Goal: Task Accomplishment & Management: Manage account settings

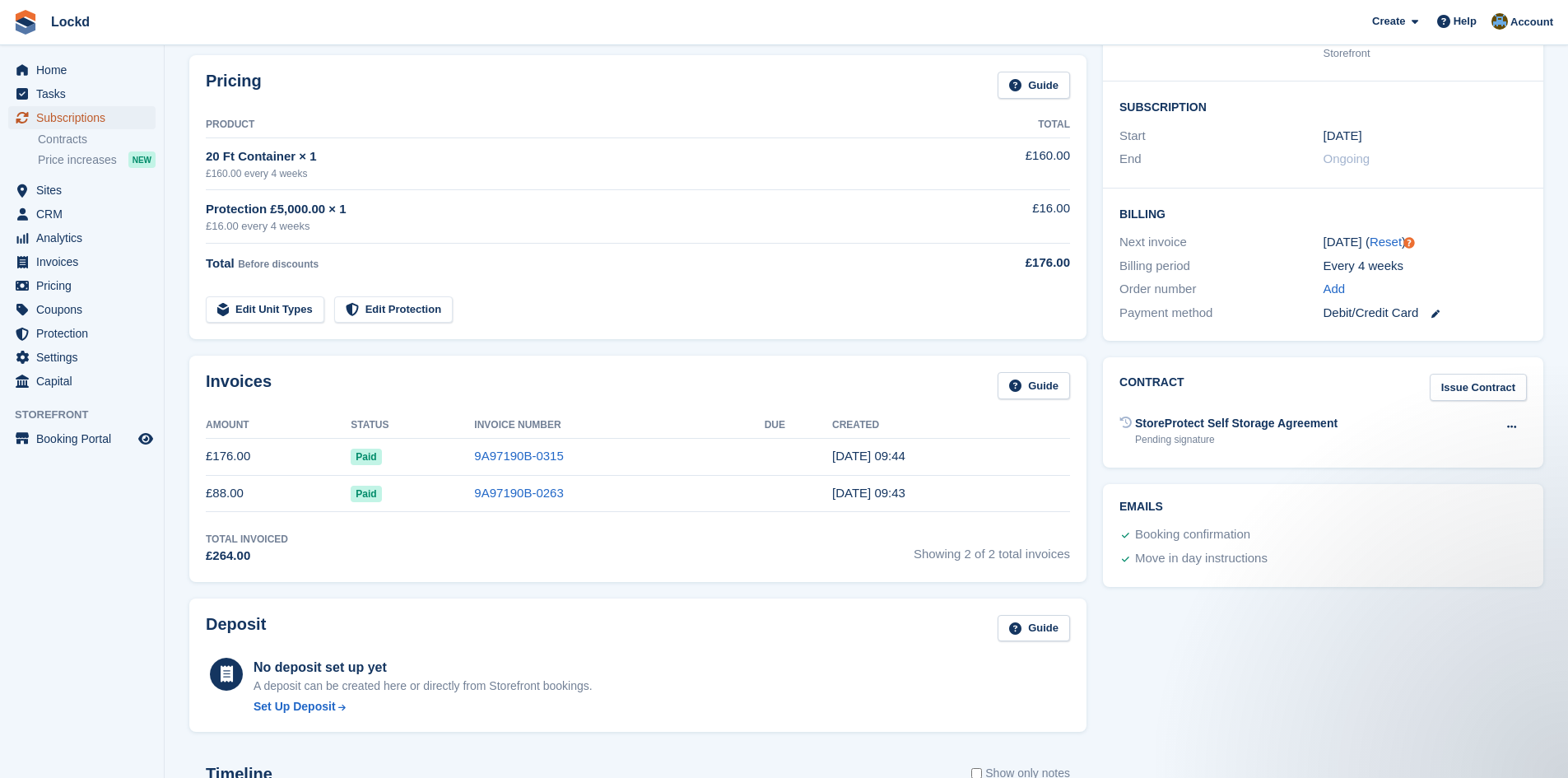
click at [77, 112] on span "Subscriptions" at bounding box center [86, 118] width 99 height 23
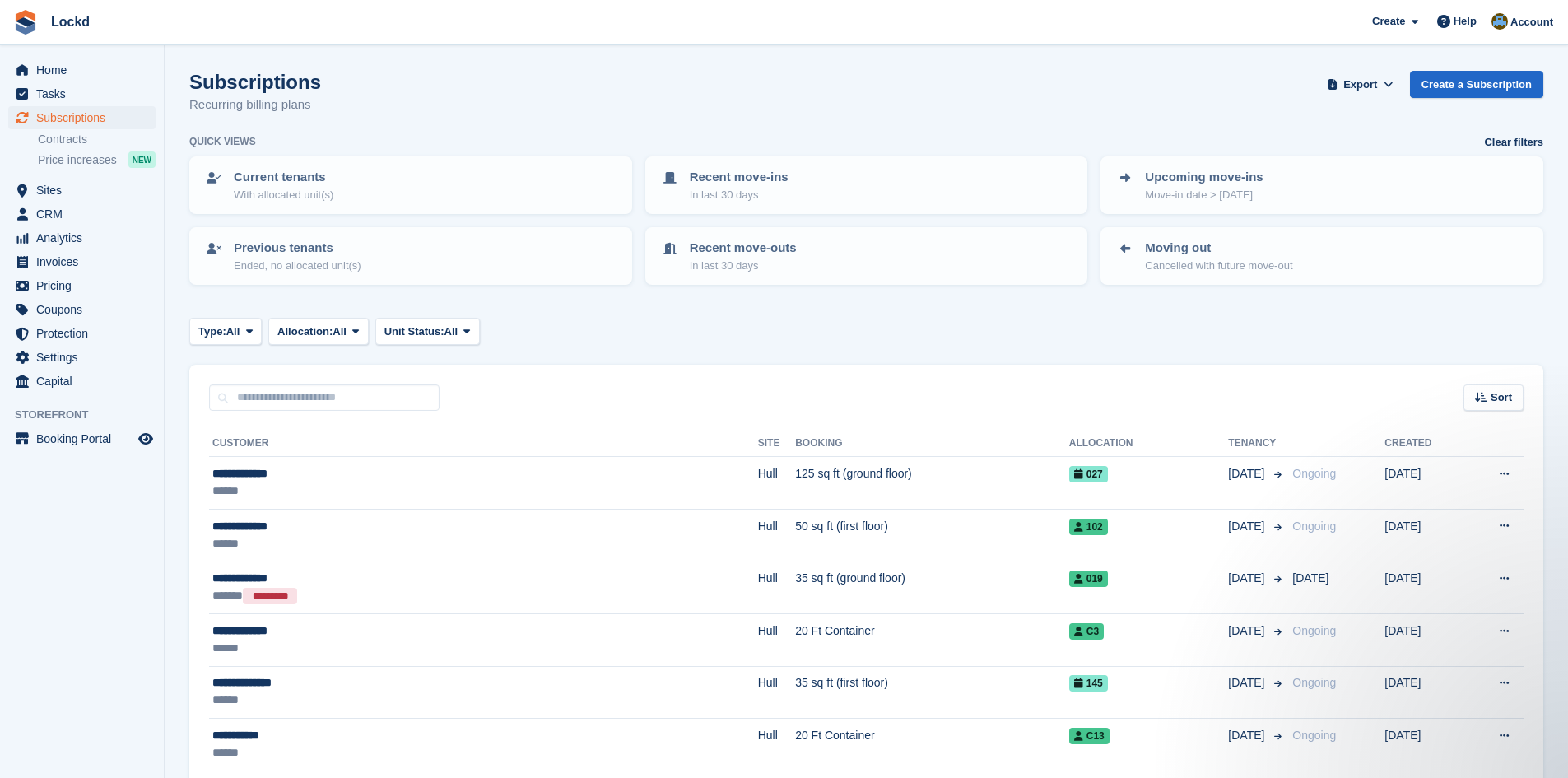
click at [262, 438] on th "Customer" at bounding box center [483, 443] width 549 height 26
click at [260, 443] on th "Customer" at bounding box center [483, 443] width 549 height 26
click at [270, 441] on th "Customer" at bounding box center [483, 443] width 549 height 26
drag, startPoint x: 272, startPoint y: 446, endPoint x: 262, endPoint y: 441, distance: 11.2
click at [270, 445] on th "Customer" at bounding box center [483, 443] width 549 height 26
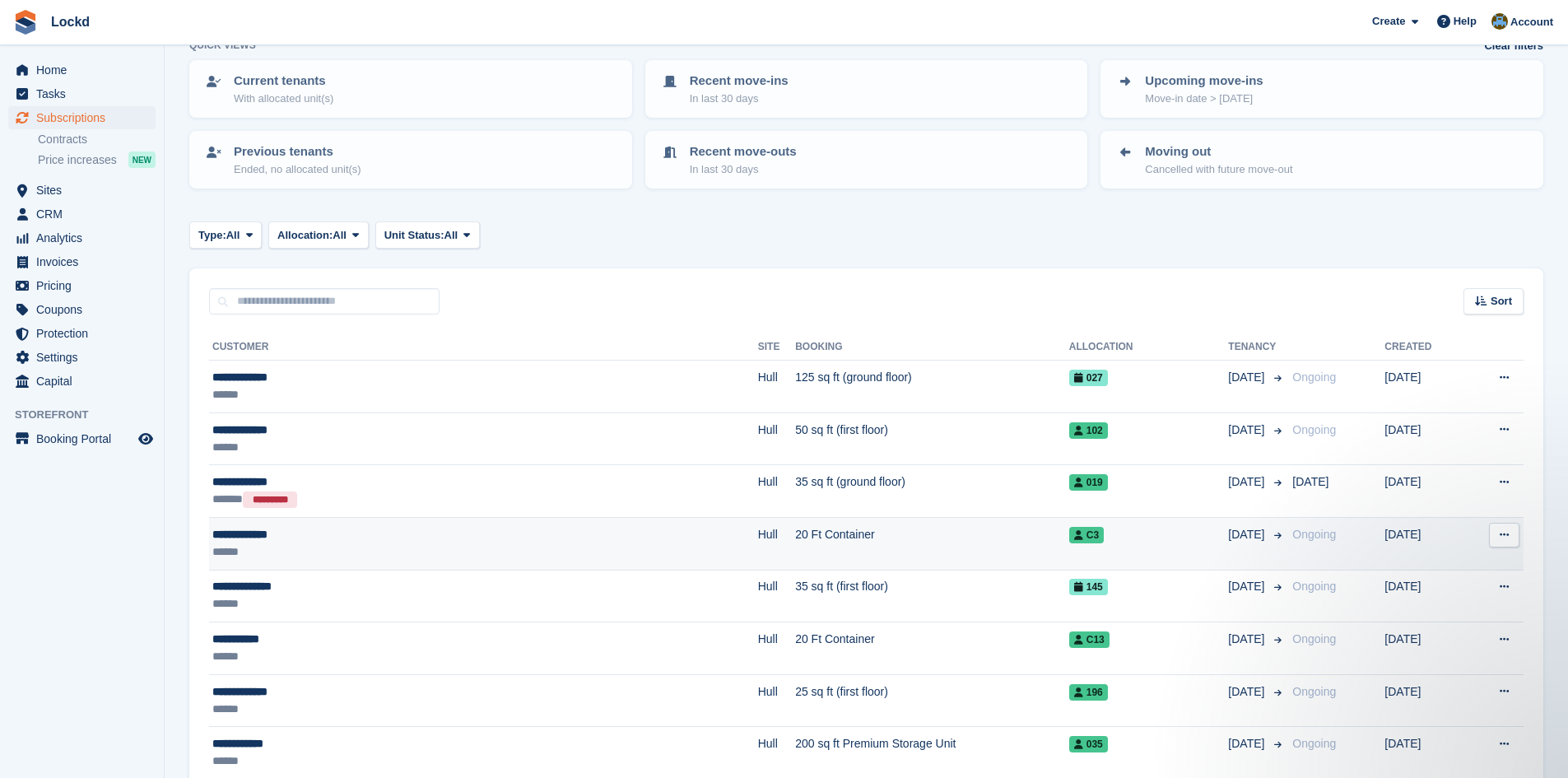
scroll to position [247, 0]
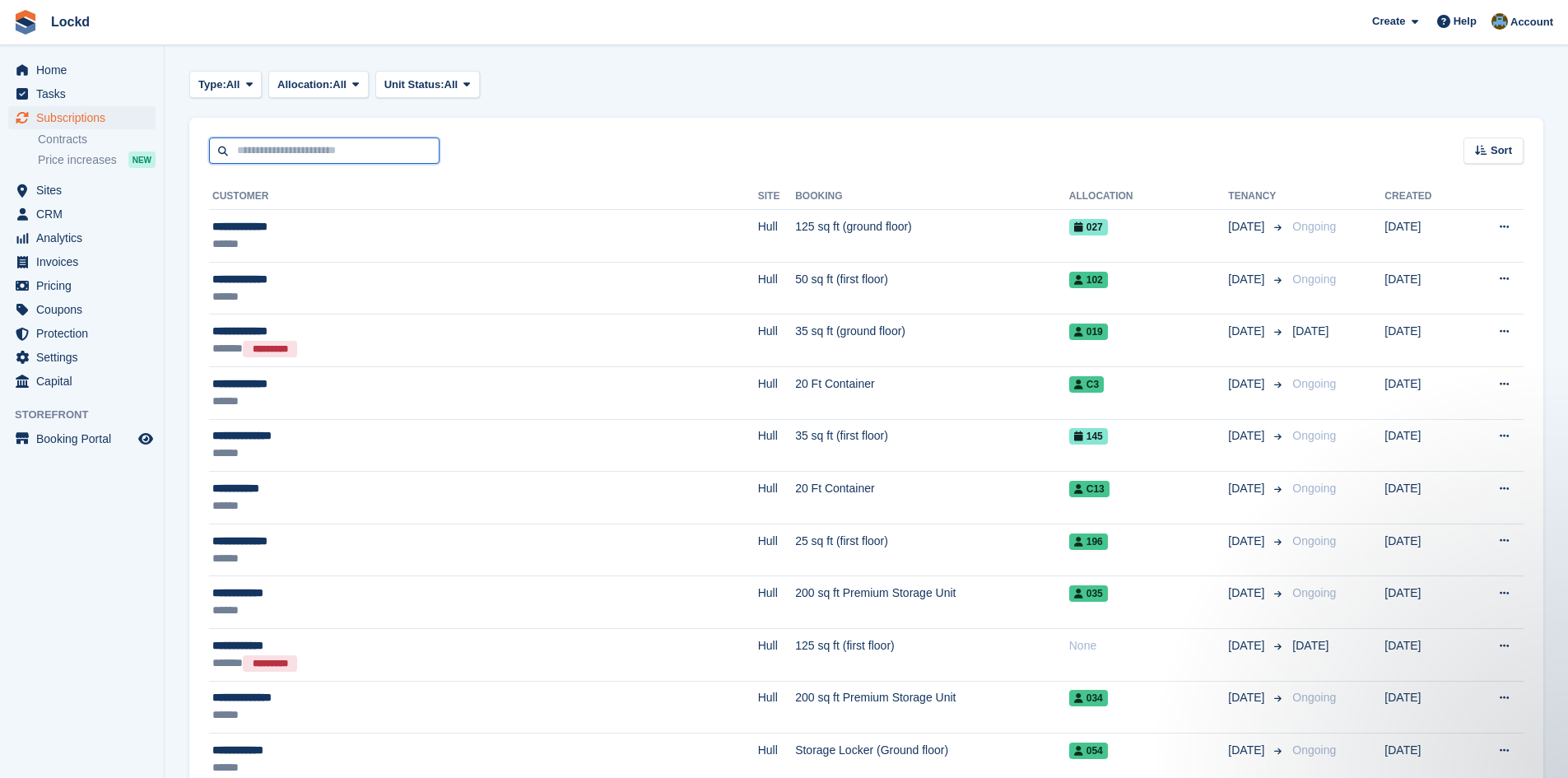
click at [310, 155] on input "text" at bounding box center [324, 150] width 231 height 27
type input "****"
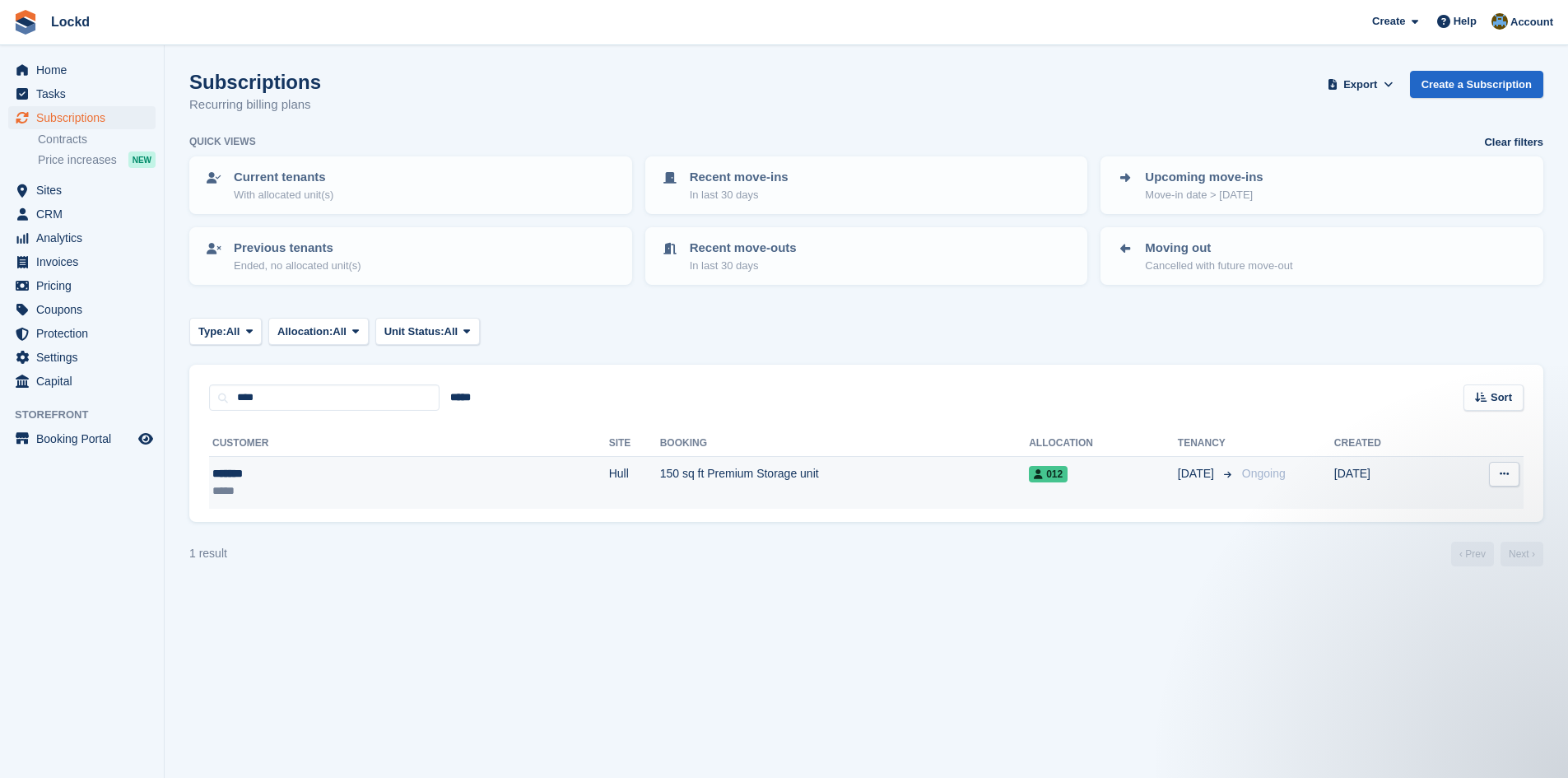
click at [660, 471] on td "150 sq ft Premium Storage unit" at bounding box center [845, 483] width 370 height 52
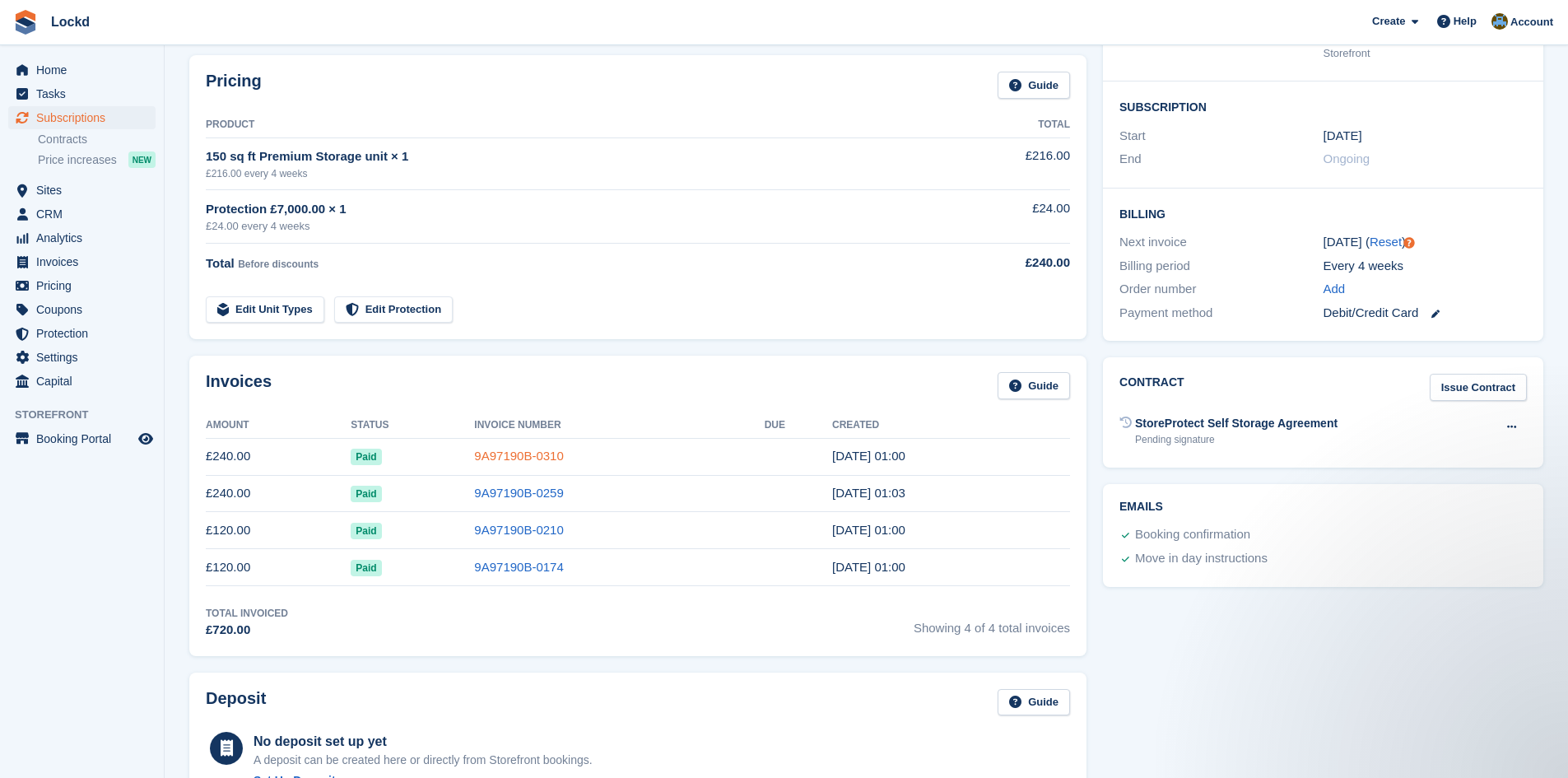
click at [528, 455] on link "9A97190B-0310" at bounding box center [518, 455] width 89 height 14
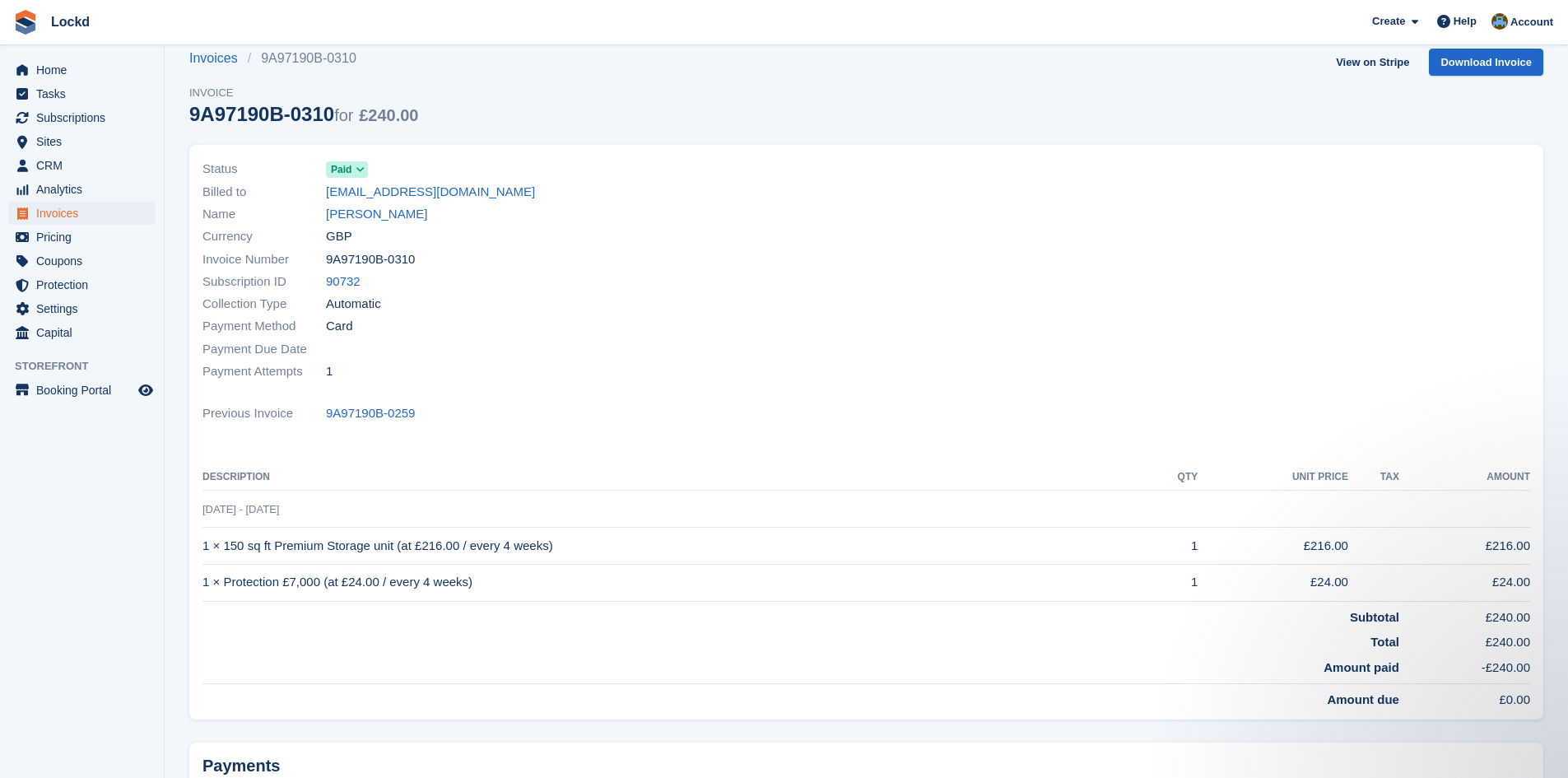
scroll to position [193, 0]
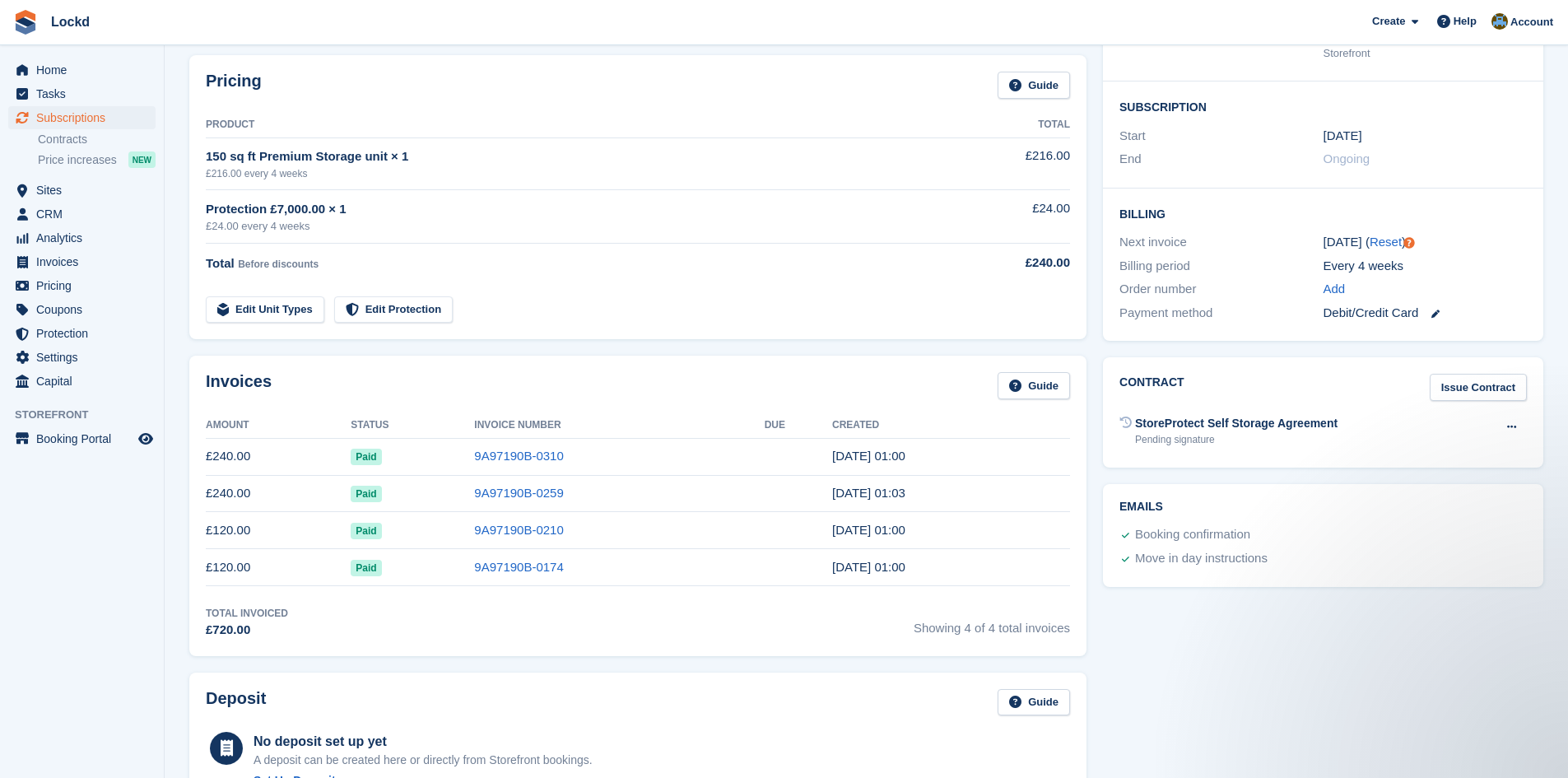
click at [745, 262] on div "Total Before discounts" at bounding box center [572, 263] width 732 height 20
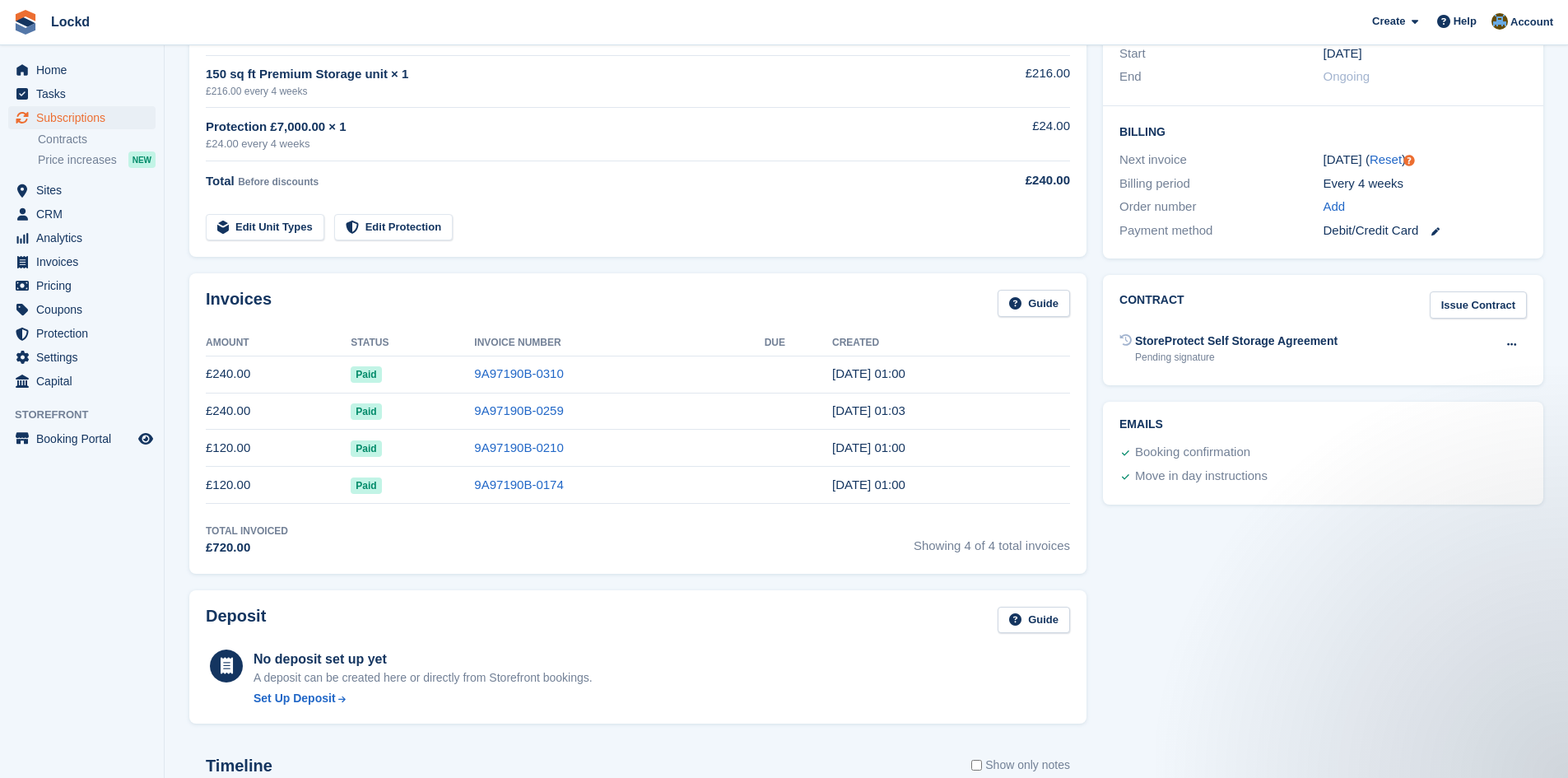
click at [656, 191] on td "Total Before discounts" at bounding box center [572, 177] width 732 height 33
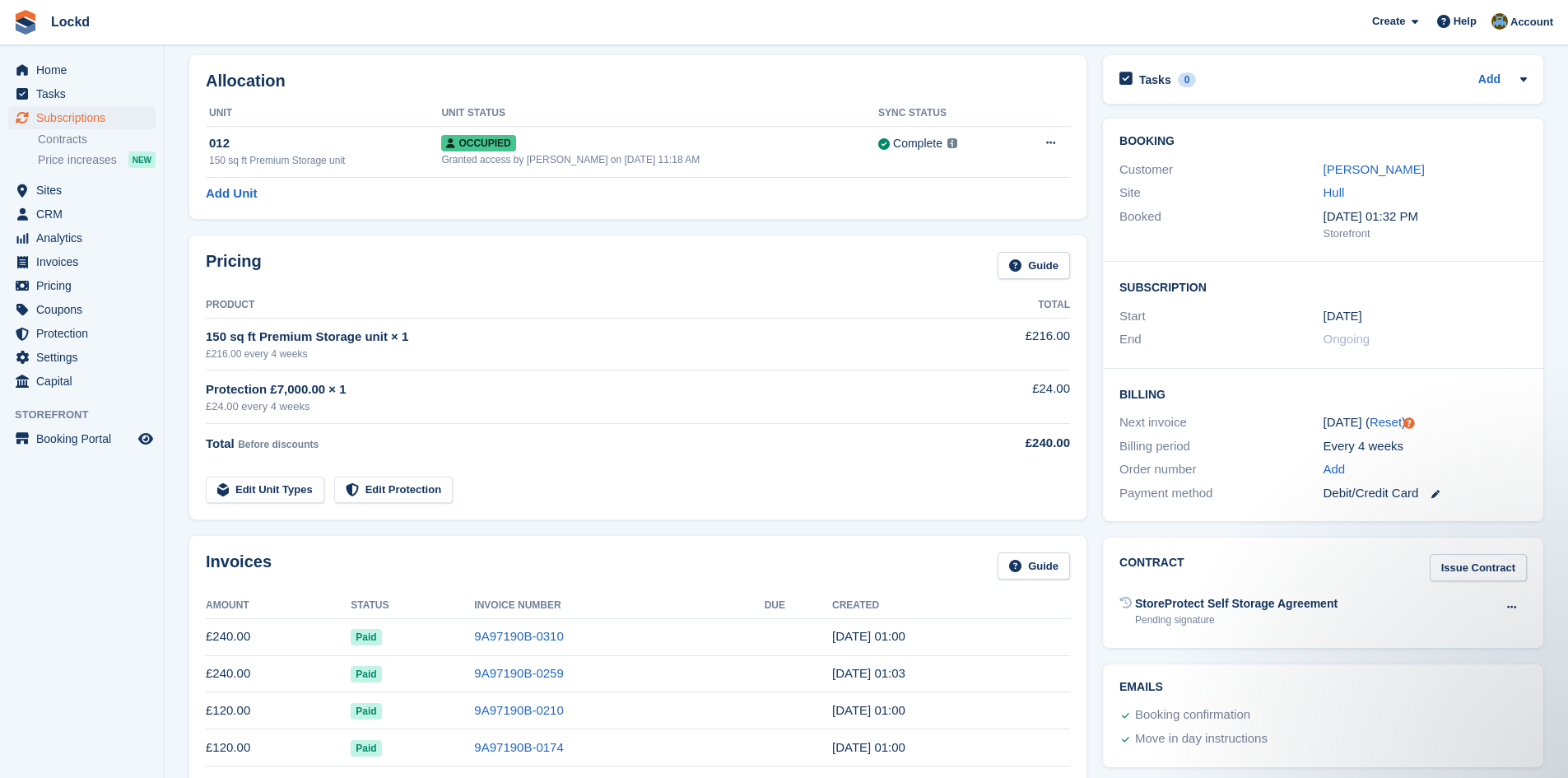
scroll to position [0, 0]
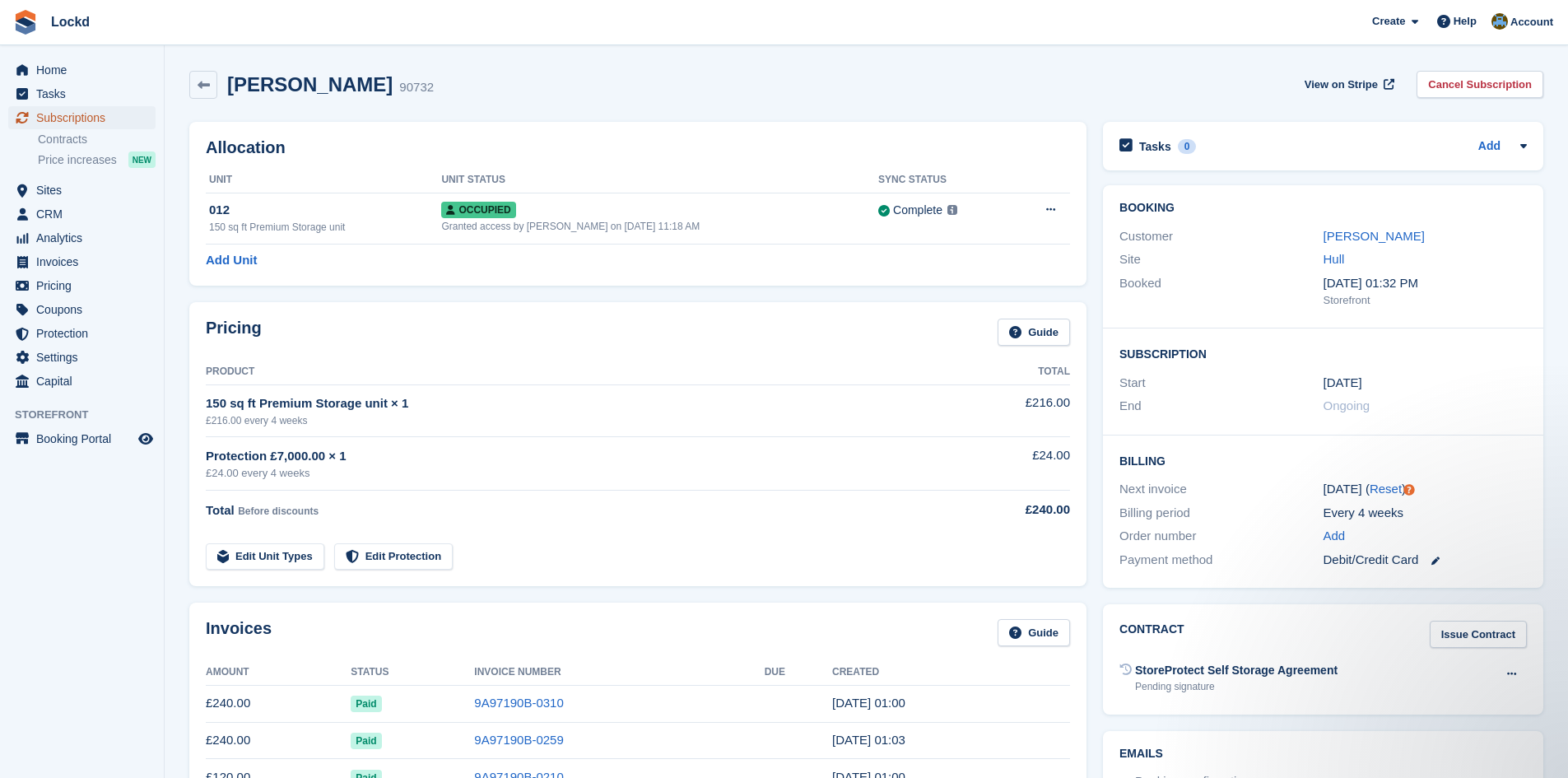
click at [66, 115] on span "Subscriptions" at bounding box center [86, 118] width 99 height 23
